Goal: Find specific page/section: Find specific page/section

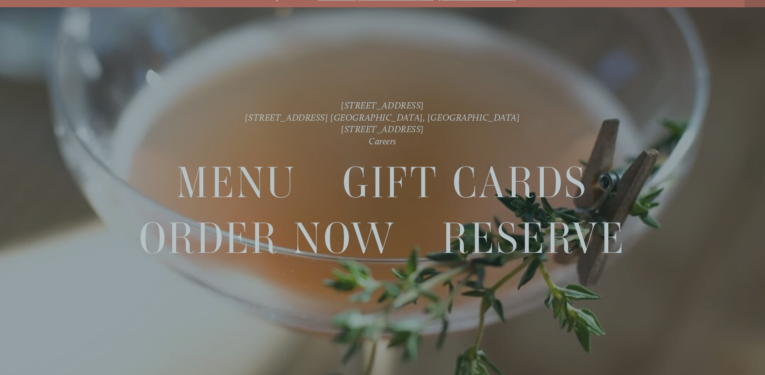
scroll to position [20, 0]
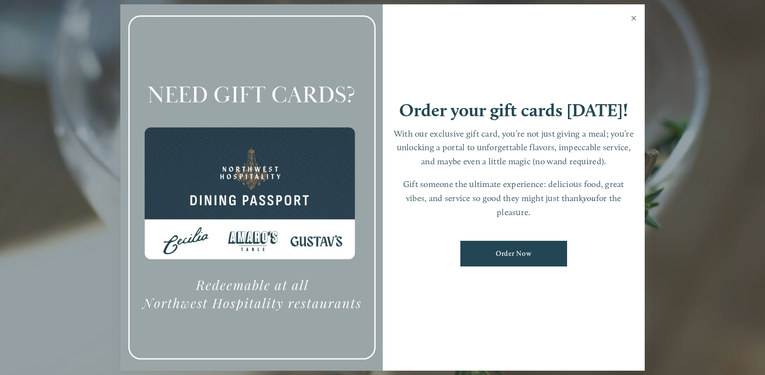
click at [635, 16] on link "Close" at bounding box center [633, 19] width 19 height 27
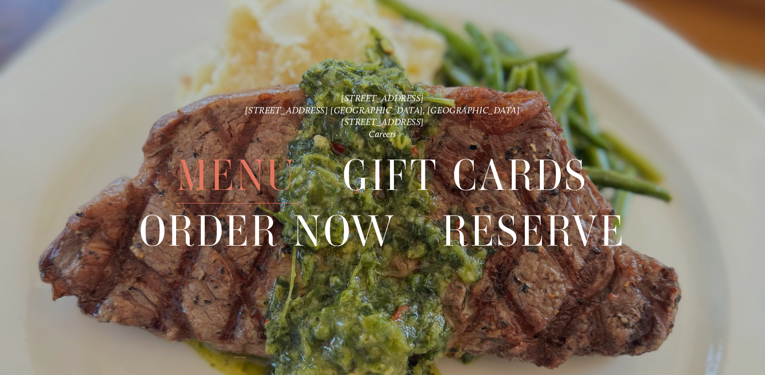
click at [263, 182] on span "Menu" at bounding box center [237, 176] width 120 height 56
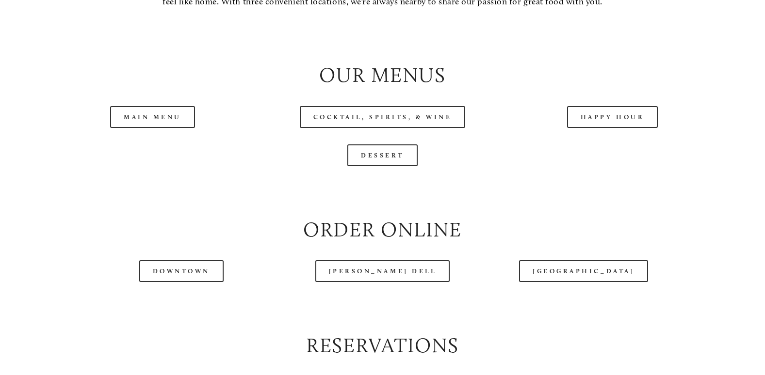
scroll to position [1019, 0]
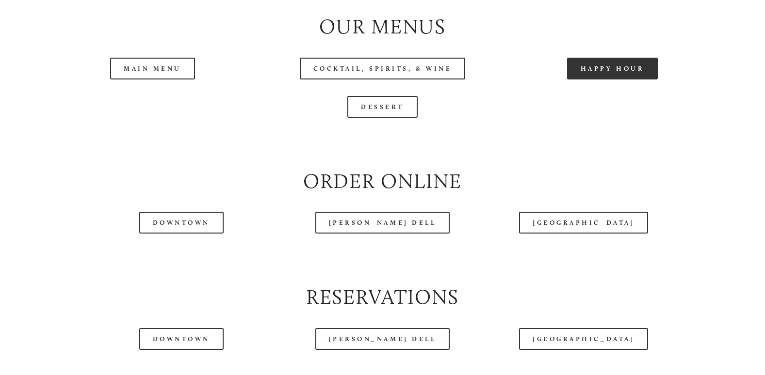
click at [614, 80] on link "Happy Hour" at bounding box center [612, 69] width 91 height 22
